Goal: Contribute content

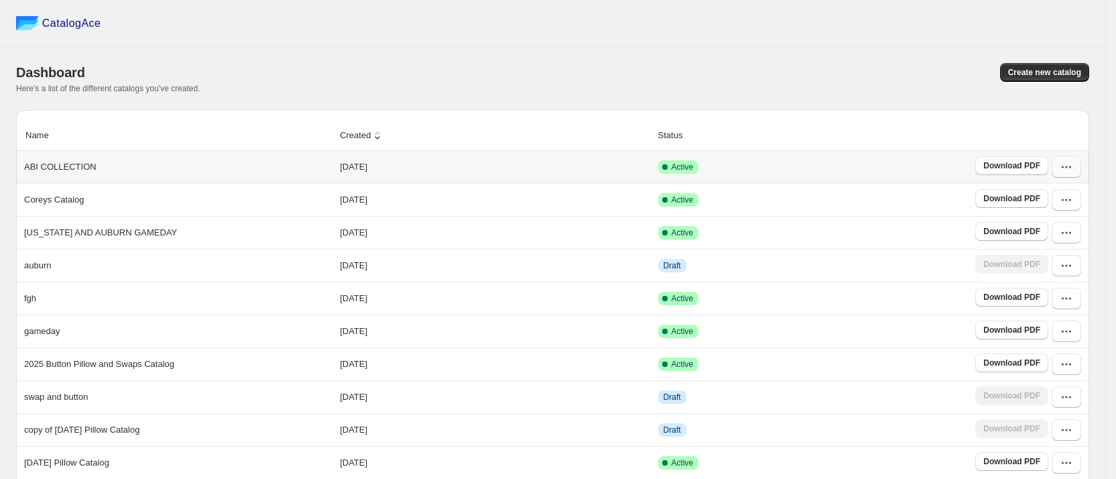
click at [1073, 173] on icon "button" at bounding box center [1066, 166] width 13 height 13
click at [1048, 283] on span "Edit" at bounding box center [1042, 288] width 15 height 10
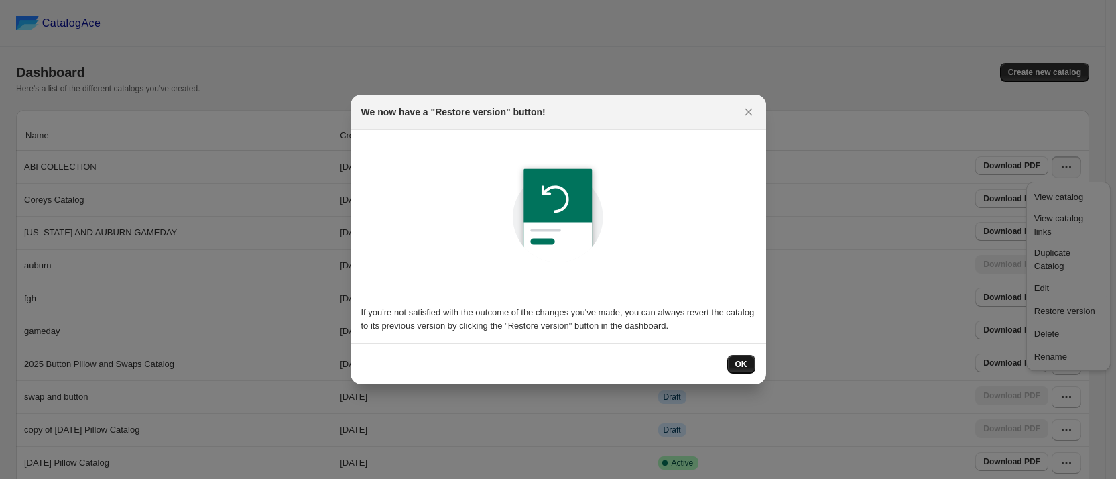
click at [741, 359] on span "OK" at bounding box center [742, 364] width 12 height 11
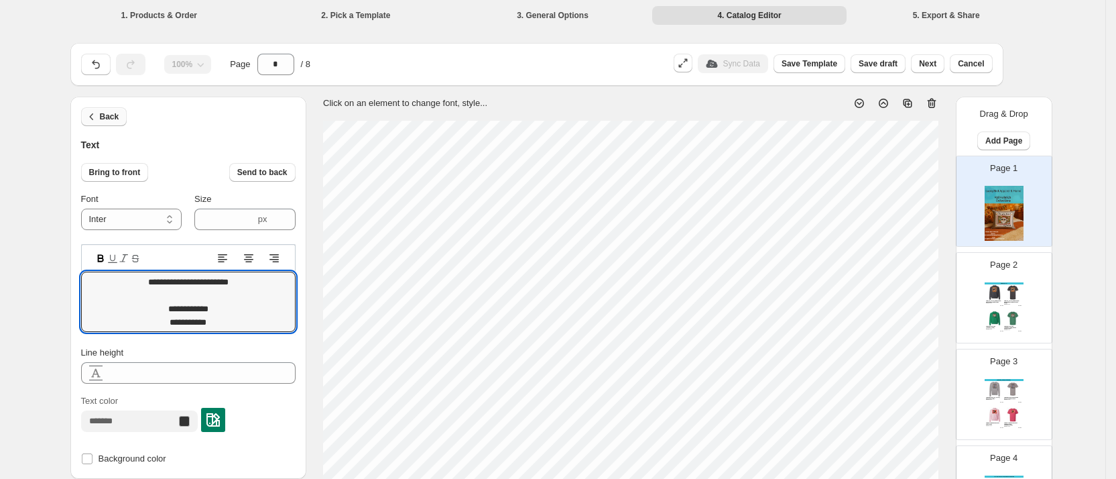
type textarea "**********"
click at [115, 120] on span "Back" at bounding box center [109, 116] width 19 height 11
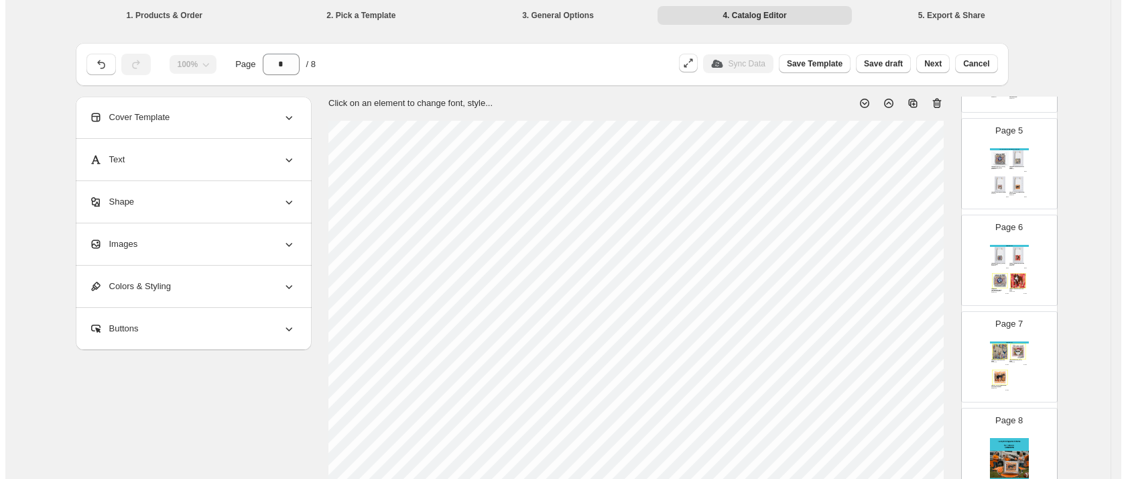
scroll to position [478, 0]
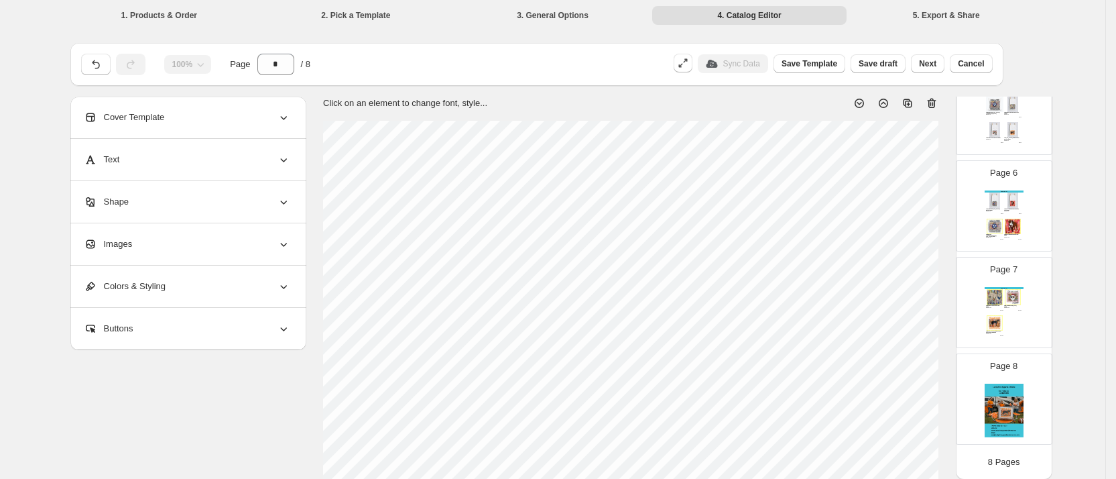
click at [1008, 418] on img at bounding box center [1004, 411] width 39 height 55
type input "*"
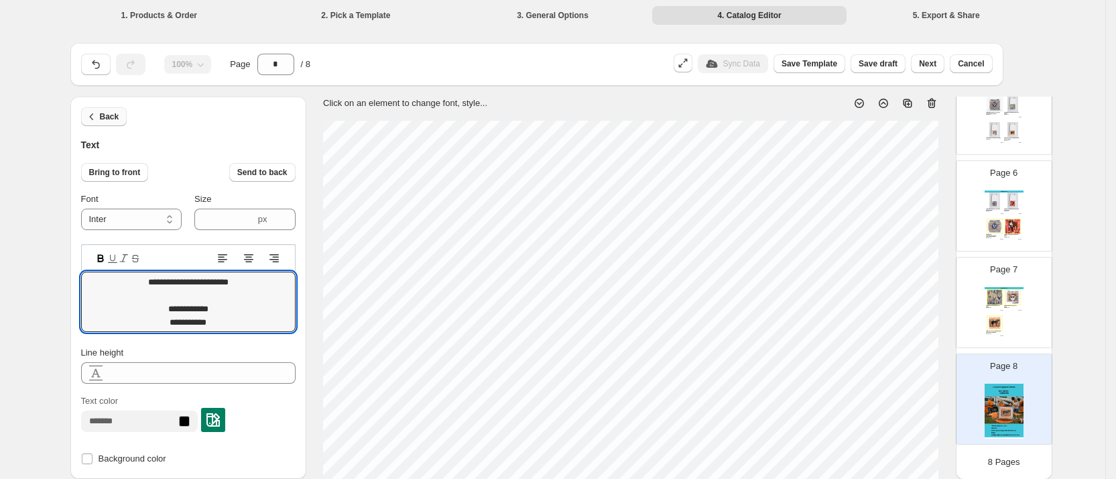
type textarea "**********"
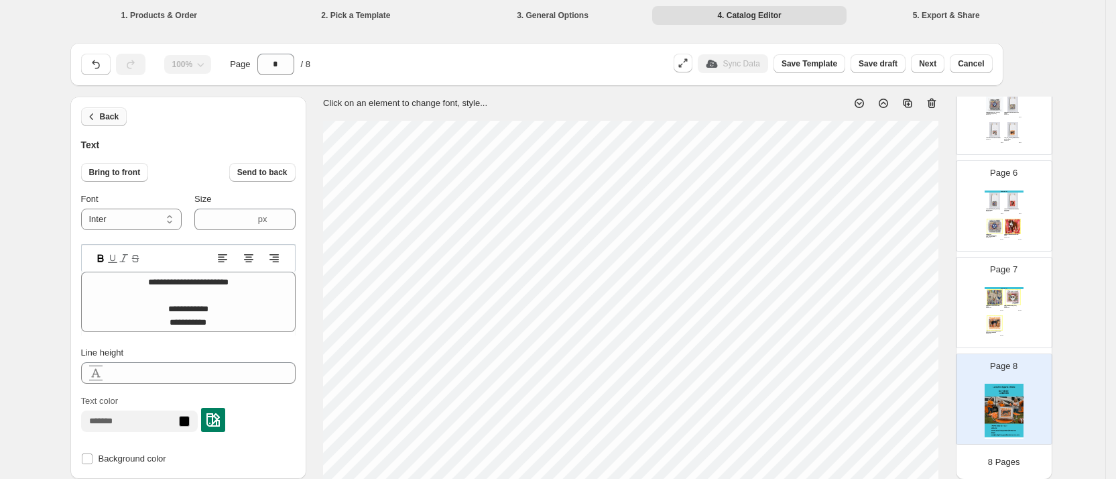
click at [107, 119] on span "Back" at bounding box center [109, 116] width 19 height 11
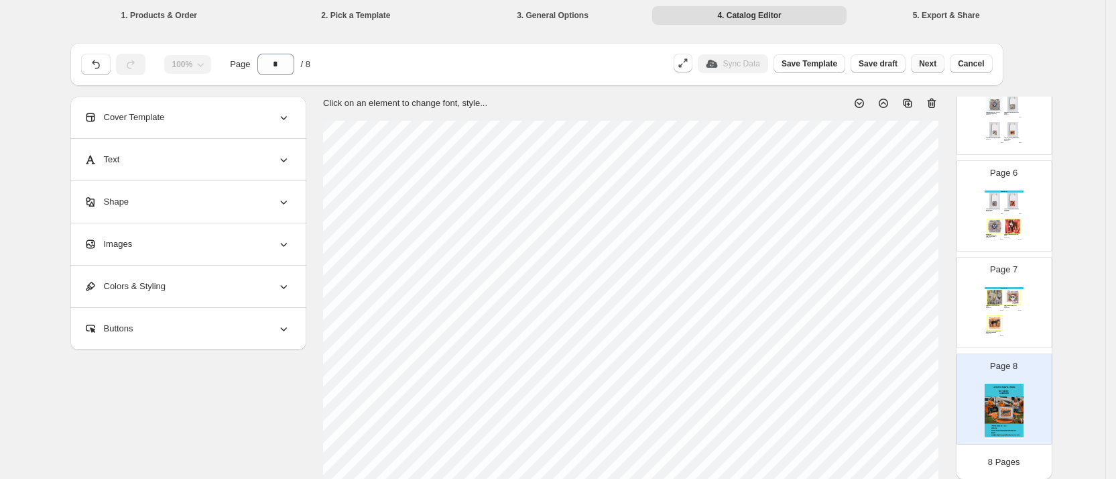
click at [937, 62] on span "Next" at bounding box center [927, 63] width 17 height 11
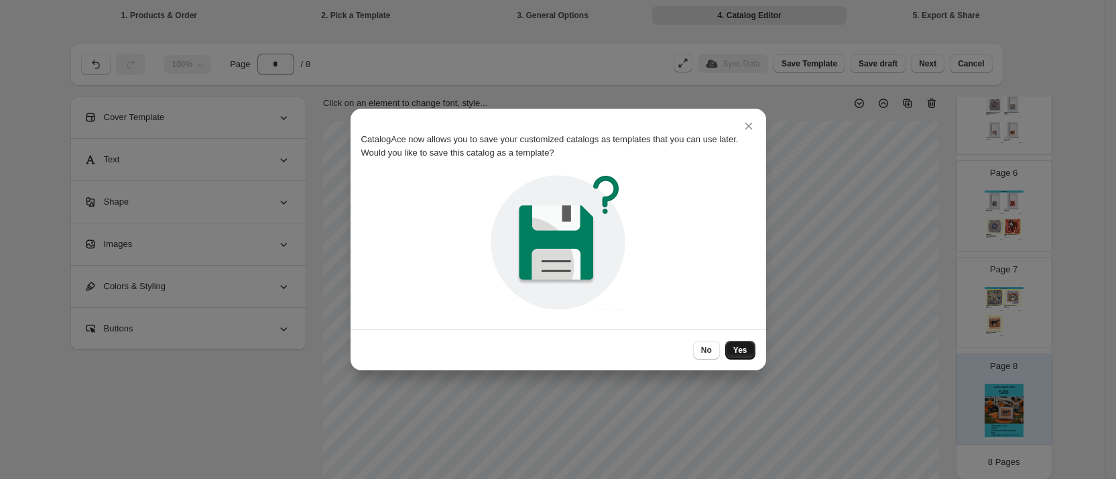
click at [745, 350] on span "Yes" at bounding box center [741, 350] width 14 height 11
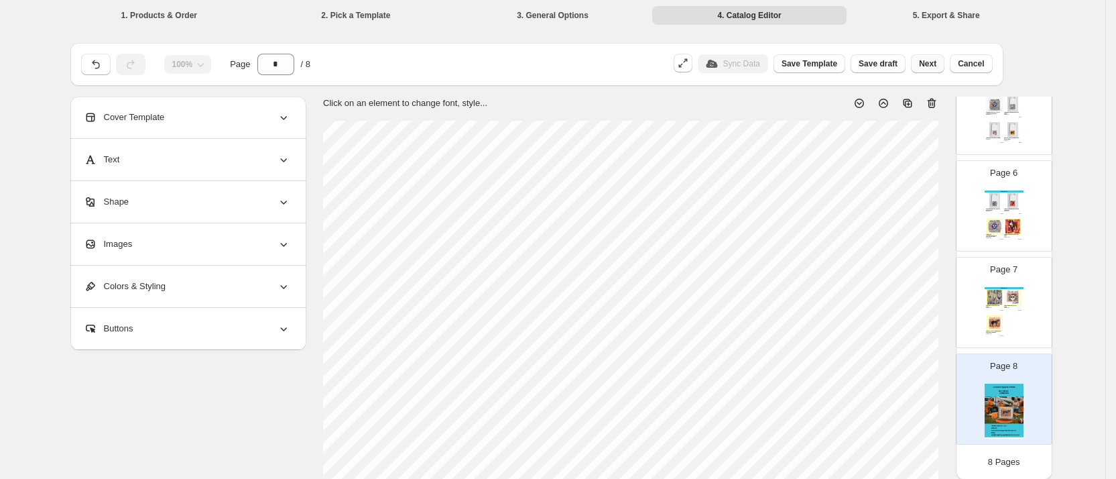
click at [934, 64] on span "Next" at bounding box center [927, 63] width 17 height 11
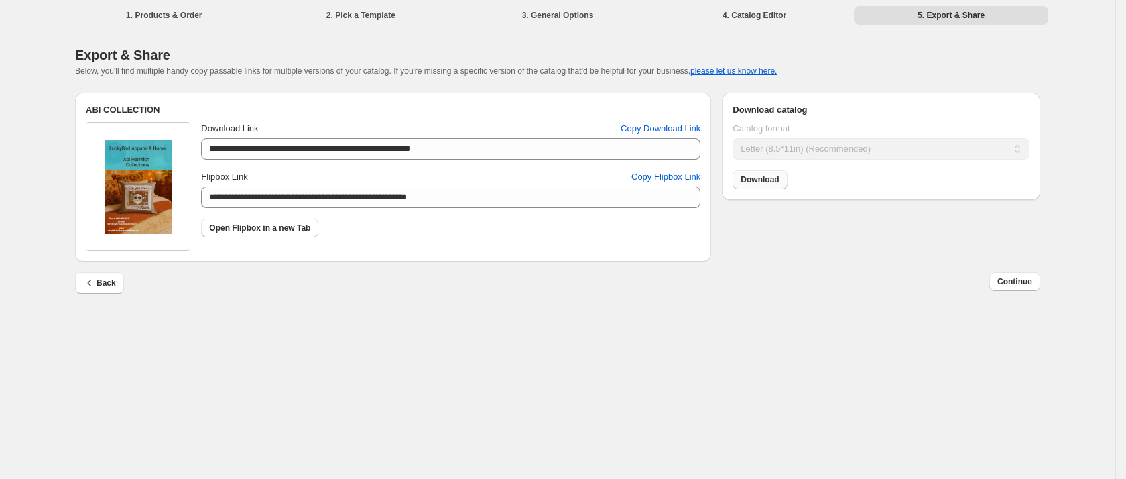
click at [758, 180] on span "Download" at bounding box center [760, 179] width 38 height 11
click at [669, 180] on span "Copy Flipbox Link" at bounding box center [666, 176] width 69 height 13
click at [1025, 282] on span "Continue" at bounding box center [1015, 281] width 35 height 11
